Goal: Information Seeking & Learning: Learn about a topic

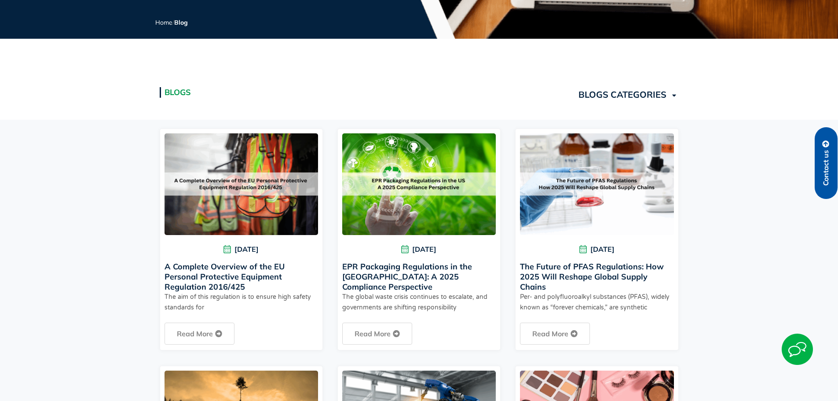
scroll to position [264, 0]
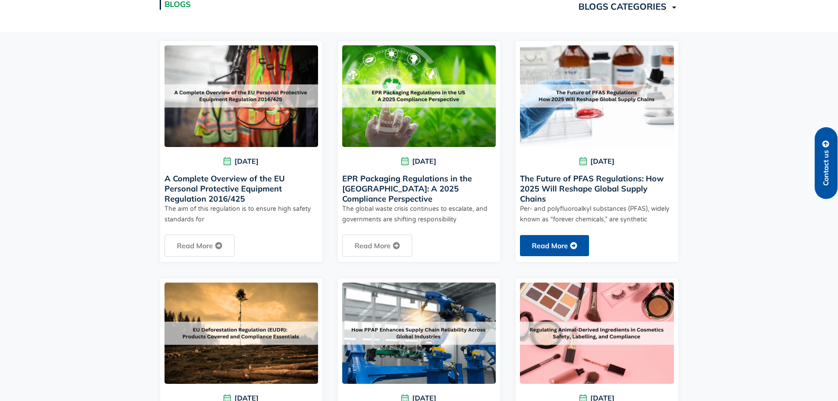
click at [559, 237] on link "Read More" at bounding box center [554, 245] width 69 height 21
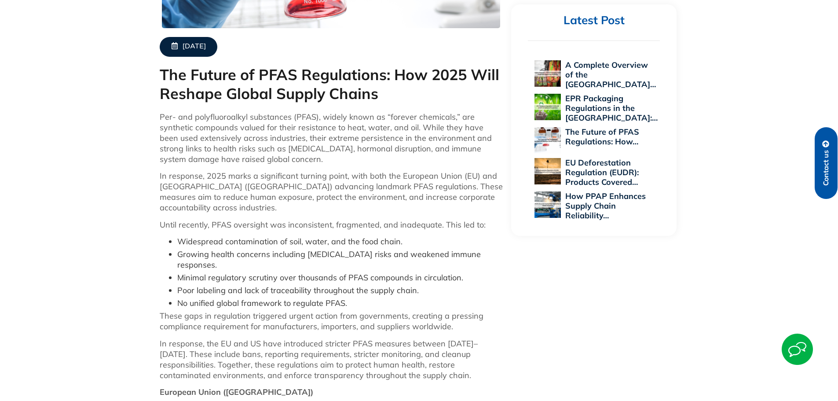
scroll to position [352, 0]
